Goal: Task Accomplishment & Management: Use online tool/utility

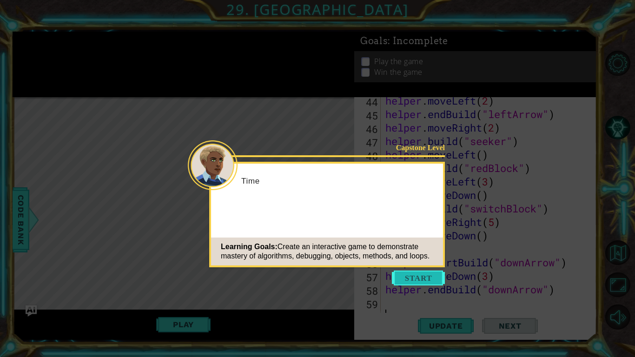
scroll to position [647, 0]
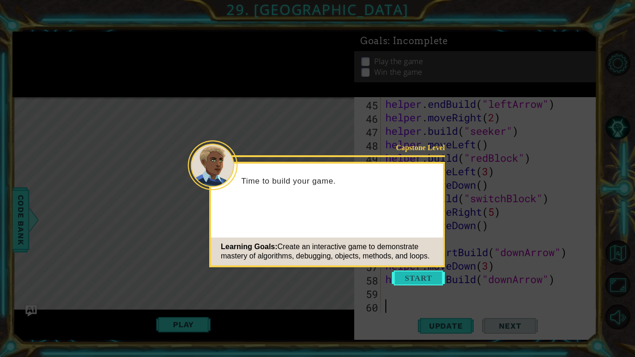
click at [420, 271] on button "Start" at bounding box center [418, 278] width 53 height 15
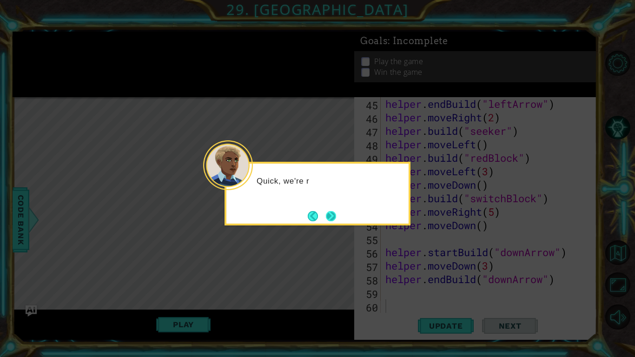
click at [330, 213] on button "Next" at bounding box center [331, 216] width 10 height 10
click at [328, 213] on button "Next" at bounding box center [331, 216] width 11 height 11
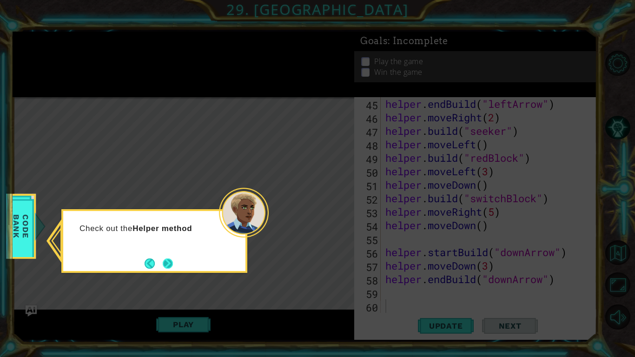
click at [165, 261] on button "Next" at bounding box center [168, 264] width 10 height 10
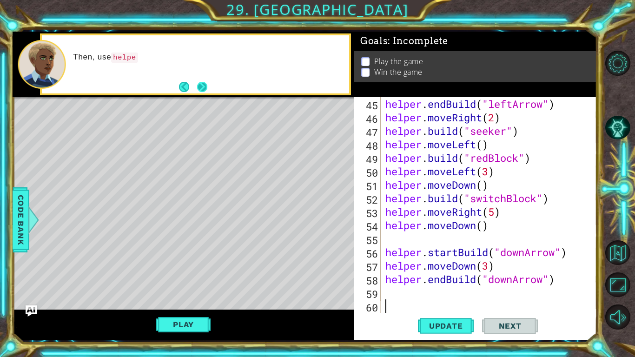
click at [203, 83] on button "Next" at bounding box center [202, 87] width 10 height 10
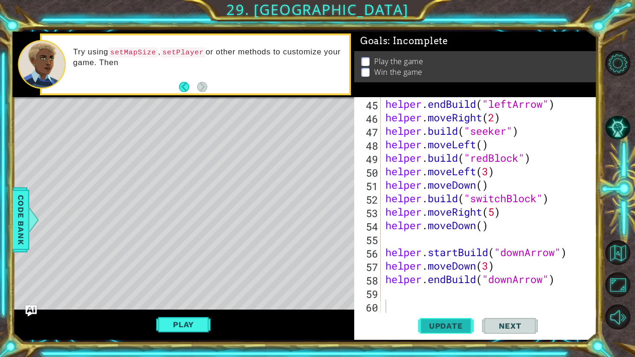
click at [446, 278] on button "Update" at bounding box center [446, 326] width 56 height 24
click at [443, 278] on span "Update" at bounding box center [446, 325] width 53 height 9
click at [383, 238] on div "45 46 47 48 49 50 51 52 53 54 55 56 57 58 59 60 helper . endBuild ( "leftArrow"…" at bounding box center [474, 205] width 240 height 216
click at [387, 239] on div "helper . endBuild ( "leftArrow" ) helper . moveRight ( 2 ) helper . build ( "se…" at bounding box center [492, 218] width 216 height 243
type textarea "\"
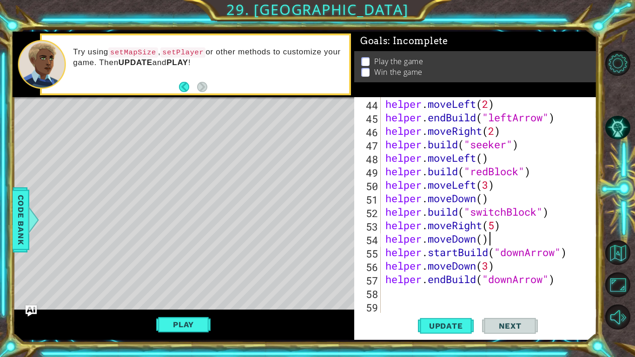
scroll to position [634, 0]
type textarea "helper.moveDown()"
click at [177, 278] on button "Play" at bounding box center [183, 325] width 54 height 18
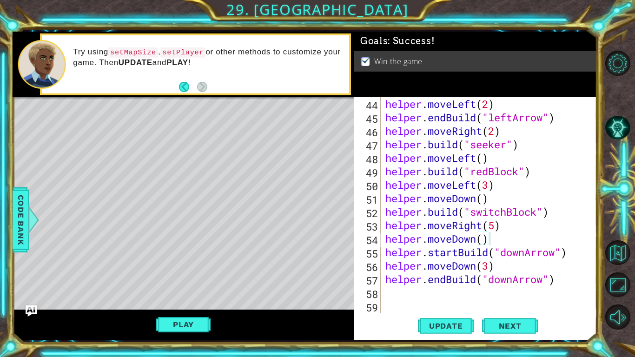
click at [384, 278] on div "helper . moveLeft ( 2 ) helper . endBuild ( "leftArrow" ) helper . moveRight ( …" at bounding box center [492, 218] width 216 height 243
click at [453, 278] on button "Update" at bounding box center [446, 326] width 56 height 24
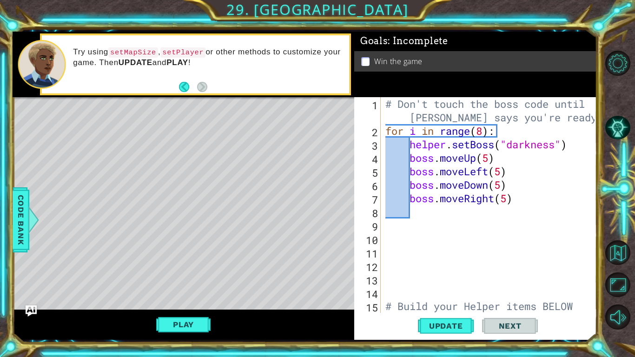
scroll to position [0, 0]
click at [484, 134] on div "# Don't touch the boss code until [PERSON_NAME] says you're ready! for i in ran…" at bounding box center [492, 232] width 216 height 270
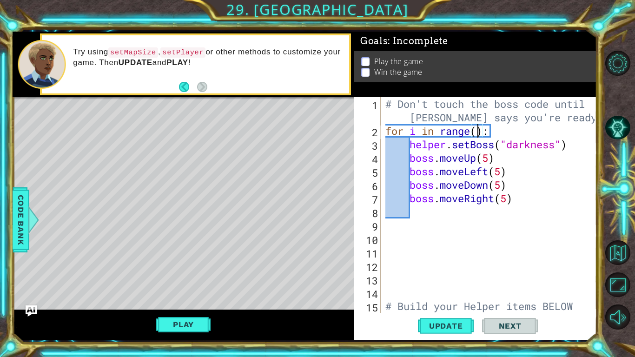
scroll to position [0, 4]
click at [462, 278] on button "Update" at bounding box center [446, 326] width 56 height 24
click at [176, 278] on button "Play" at bounding box center [183, 325] width 54 height 18
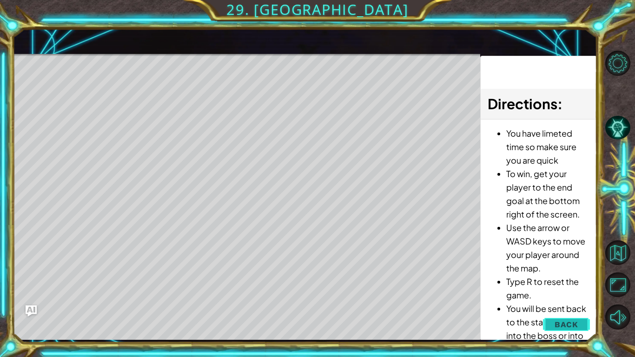
click at [561, 278] on span "Back" at bounding box center [567, 324] width 24 height 9
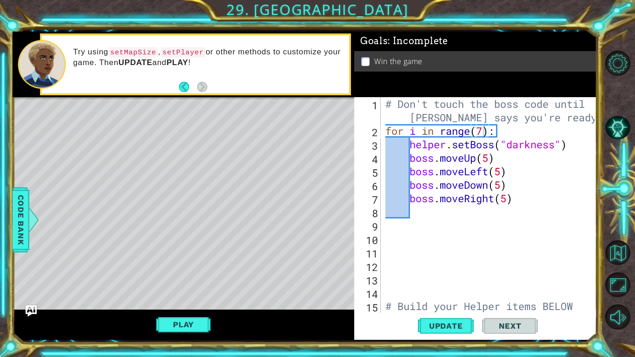
click at [480, 129] on div "# Don't touch the boss code until [PERSON_NAME] says you're ready! for i in ran…" at bounding box center [492, 232] width 216 height 270
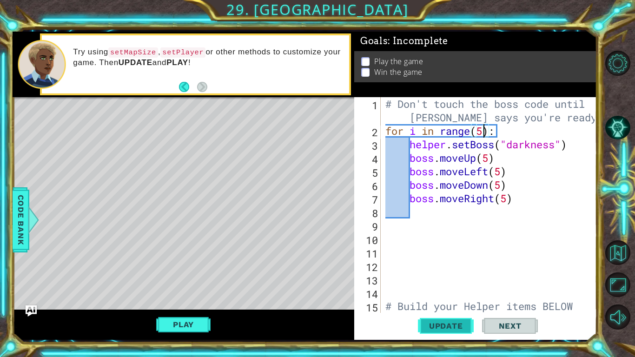
click at [461, 278] on span "Update" at bounding box center [446, 325] width 53 height 9
click at [188, 278] on button "Play" at bounding box center [183, 325] width 54 height 18
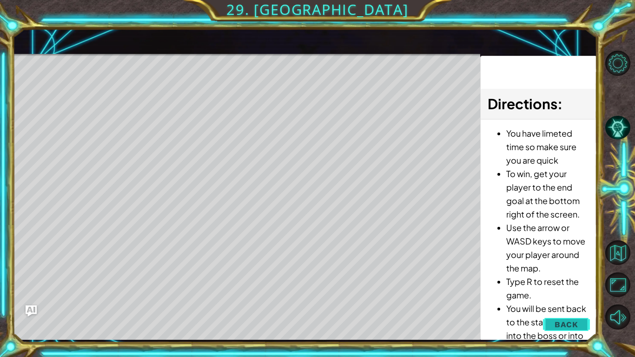
click at [578, 278] on span "Back" at bounding box center [567, 324] width 24 height 9
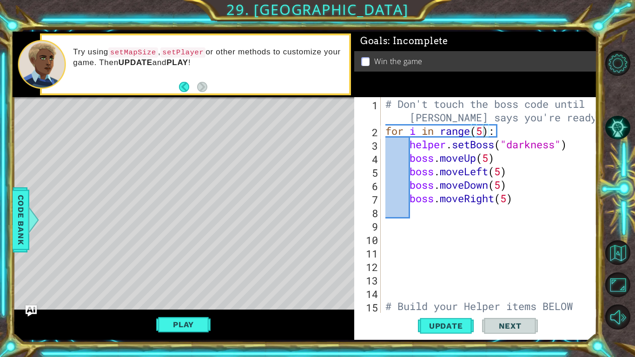
click at [483, 130] on div "# Don't touch the boss code until [PERSON_NAME] says you're ready! for i in ran…" at bounding box center [492, 232] width 216 height 270
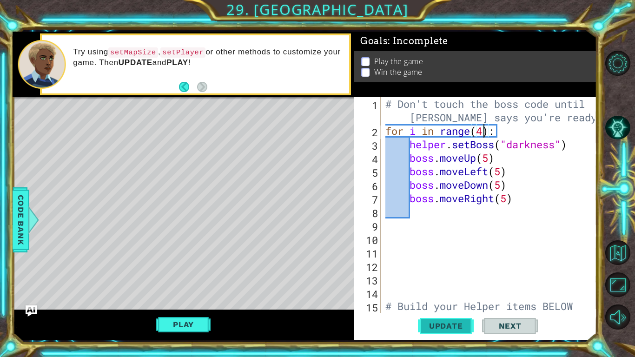
type textarea "for i in range(4):"
click at [454, 278] on span "Update" at bounding box center [446, 325] width 53 height 9
click at [186, 278] on button "Play" at bounding box center [183, 325] width 54 height 18
